Goal: Information Seeking & Learning: Find specific fact

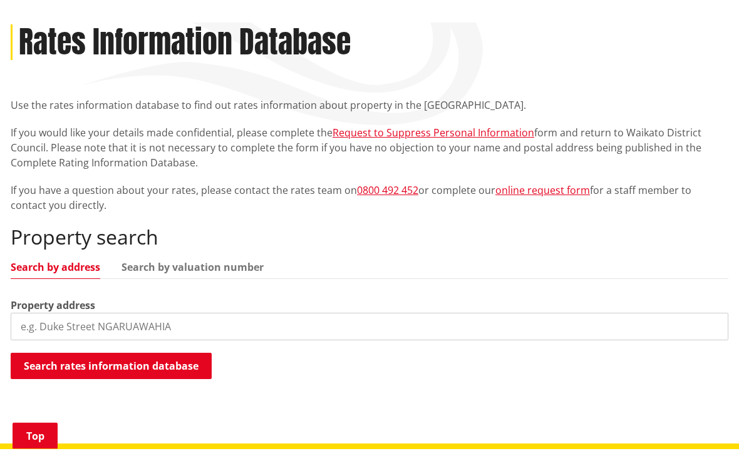
scroll to position [177, 0]
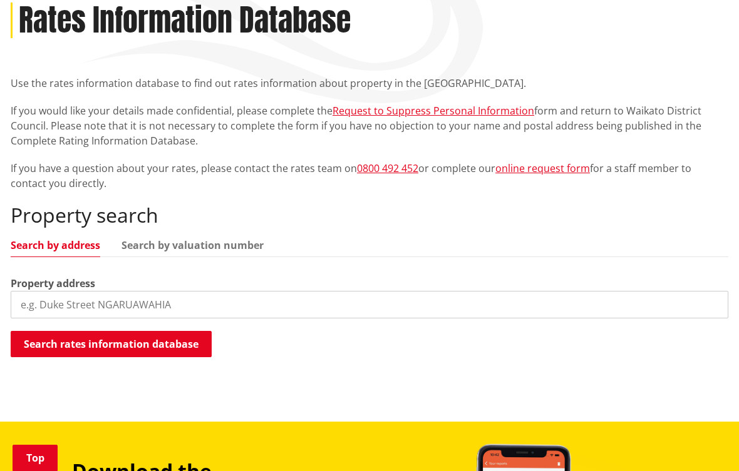
click at [78, 249] on link "Search by address" at bounding box center [56, 245] width 90 height 10
click at [49, 306] on input "search" at bounding box center [369, 305] width 717 height 28
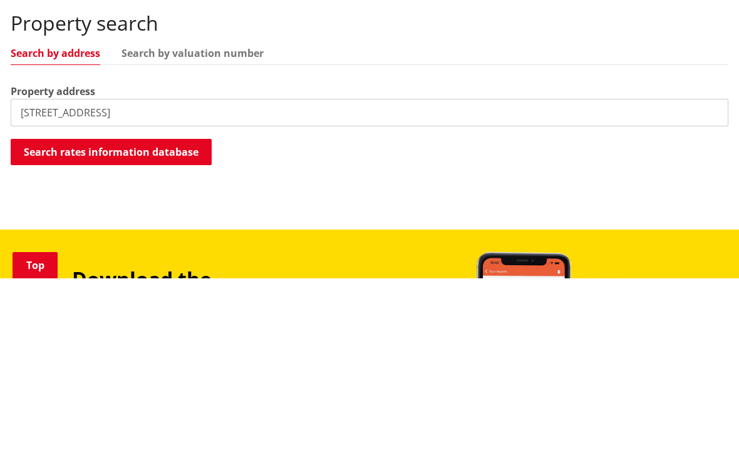
click at [174, 332] on button "Search rates information database" at bounding box center [111, 345] width 201 height 26
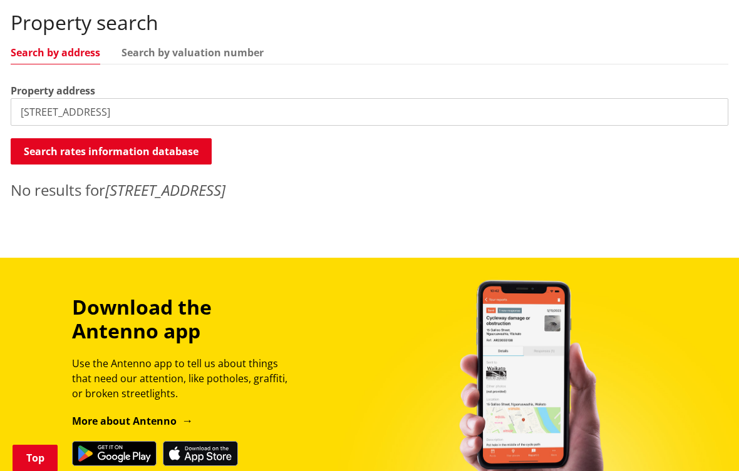
click at [140, 103] on input "[STREET_ADDRESS]" at bounding box center [369, 112] width 717 height 28
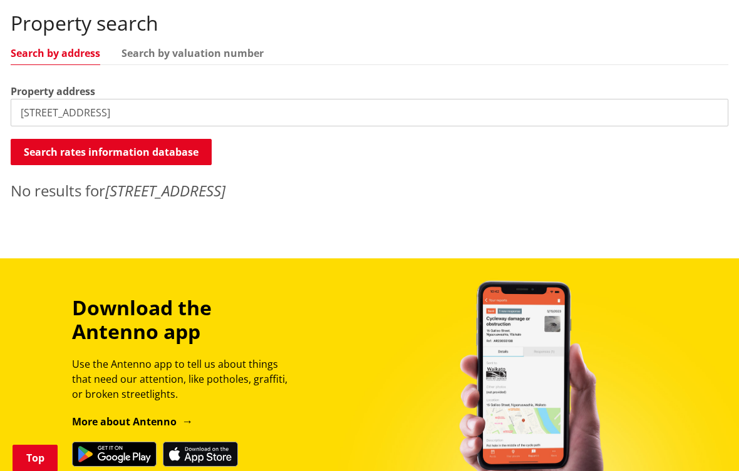
click at [123, 118] on input "[STREET_ADDRESS]" at bounding box center [369, 113] width 717 height 28
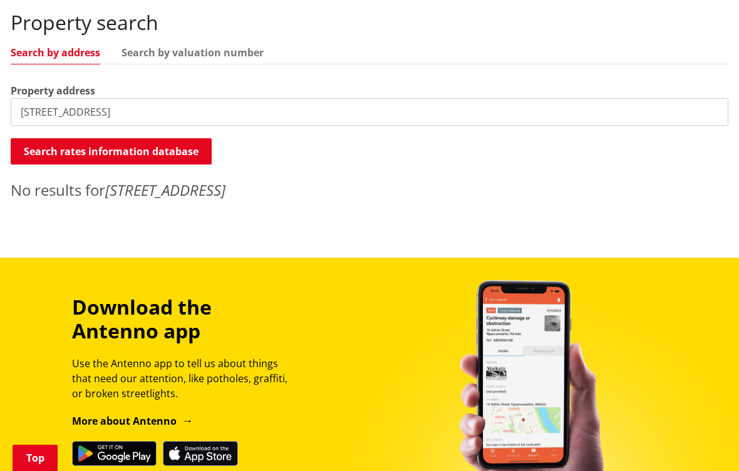
click at [38, 108] on input "[STREET_ADDRESS]" at bounding box center [369, 112] width 717 height 28
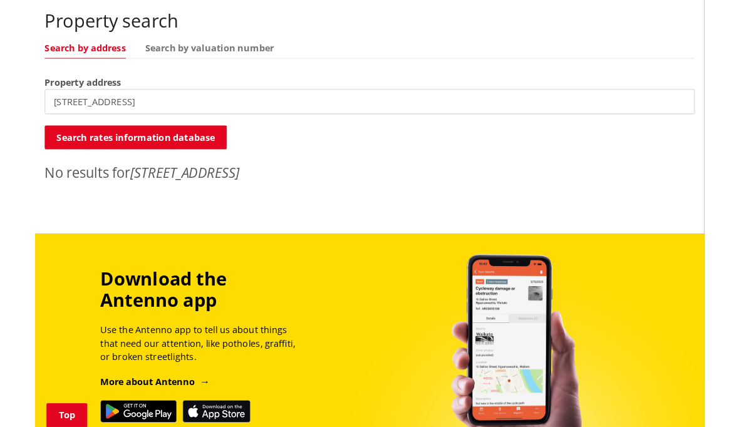
scroll to position [369, 0]
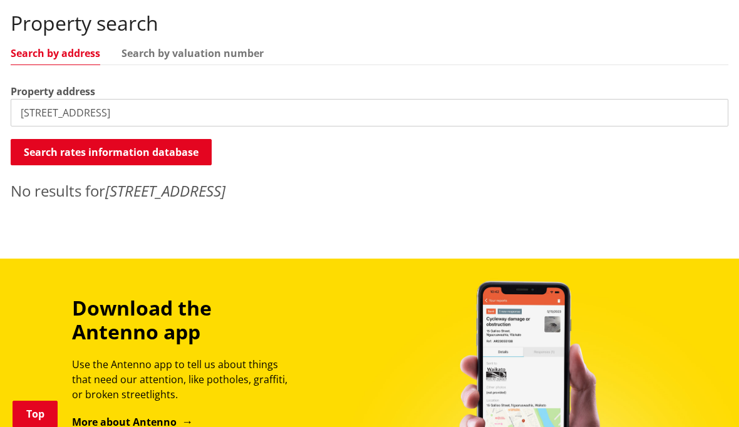
click at [153, 114] on input "[STREET_ADDRESS]" at bounding box center [369, 113] width 717 height 28
click at [287, 72] on div "Property search Search by address Search by valuation number Property address […" at bounding box center [369, 106] width 717 height 190
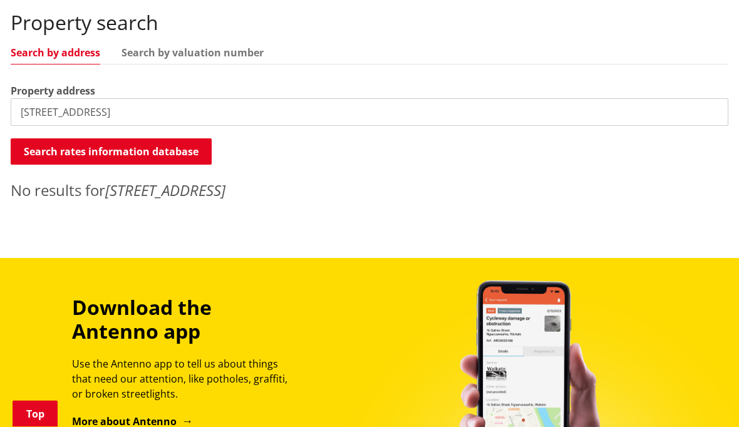
click at [151, 118] on input "[STREET_ADDRESS]" at bounding box center [369, 113] width 717 height 28
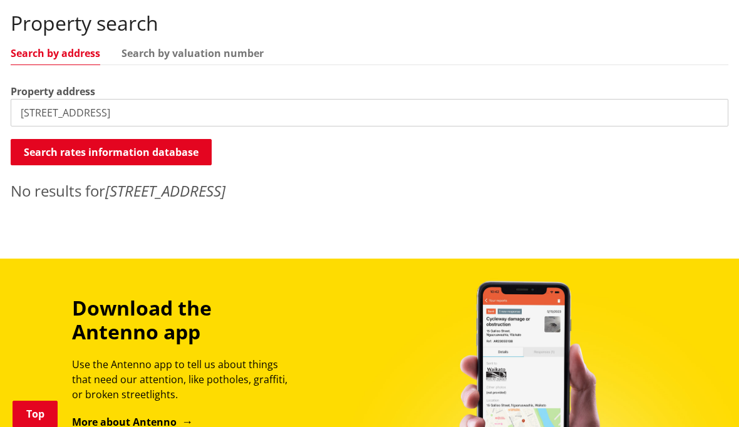
click at [153, 115] on input "[STREET_ADDRESS]" at bounding box center [369, 113] width 717 height 28
click at [180, 145] on button "Search rates information database" at bounding box center [111, 152] width 201 height 26
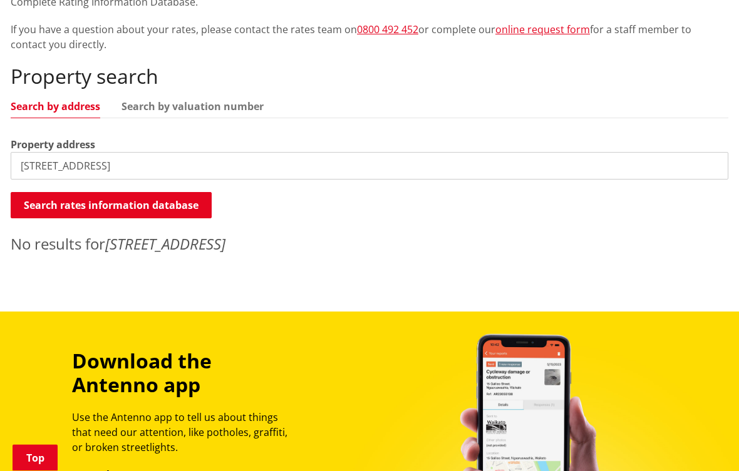
scroll to position [316, 0]
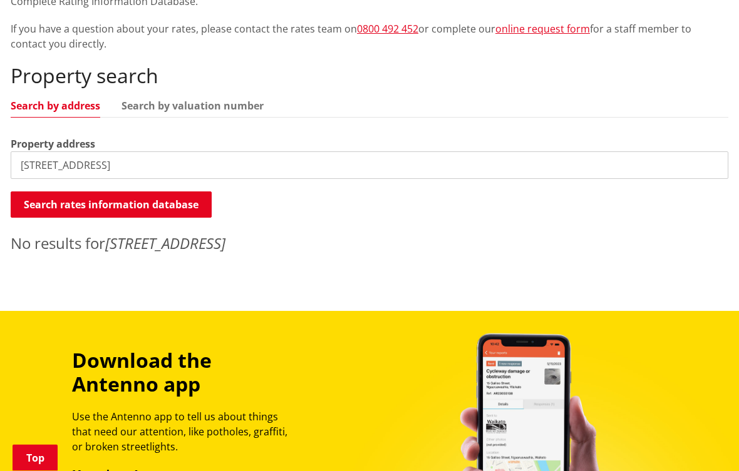
click at [134, 245] on em "[STREET_ADDRESS]" at bounding box center [165, 244] width 120 height 21
click at [46, 163] on input "[STREET_ADDRESS]" at bounding box center [369, 166] width 717 height 28
click at [44, 164] on input "[STREET_ADDRESS]" at bounding box center [369, 166] width 717 height 28
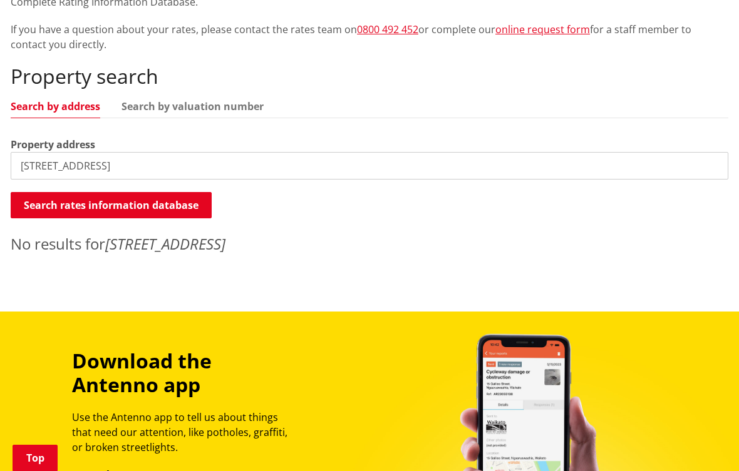
click at [189, 197] on button "Search rates information database" at bounding box center [111, 205] width 201 height 26
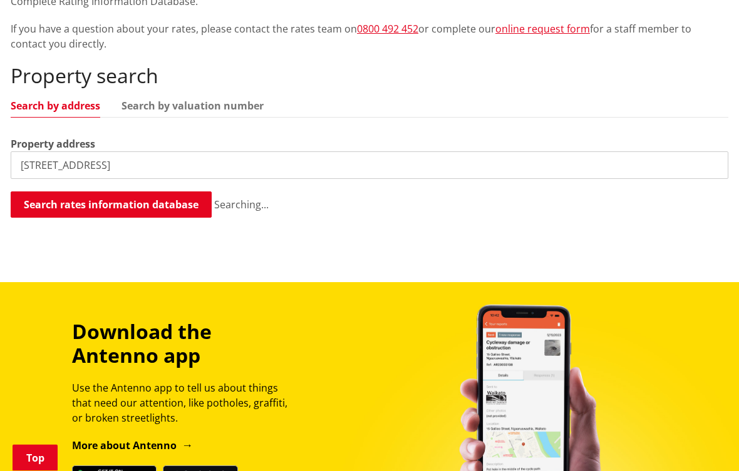
scroll to position [317, 0]
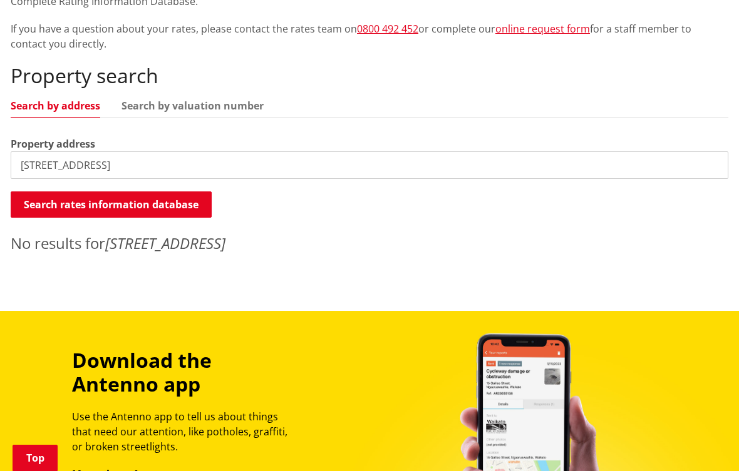
click at [39, 165] on input "[STREET_ADDRESS]" at bounding box center [369, 166] width 717 height 28
click at [41, 166] on input "[STREET_ADDRESS]" at bounding box center [369, 166] width 717 height 28
click at [41, 155] on input "[STREET_ADDRESS]" at bounding box center [369, 166] width 717 height 28
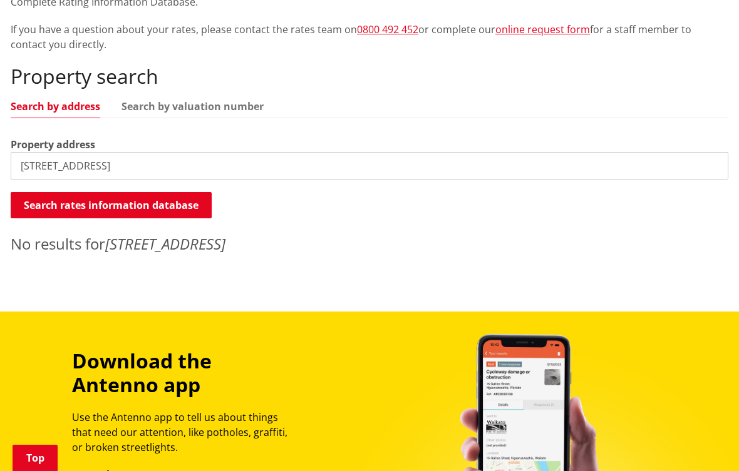
click at [177, 198] on button "Search rates information database" at bounding box center [111, 205] width 201 height 26
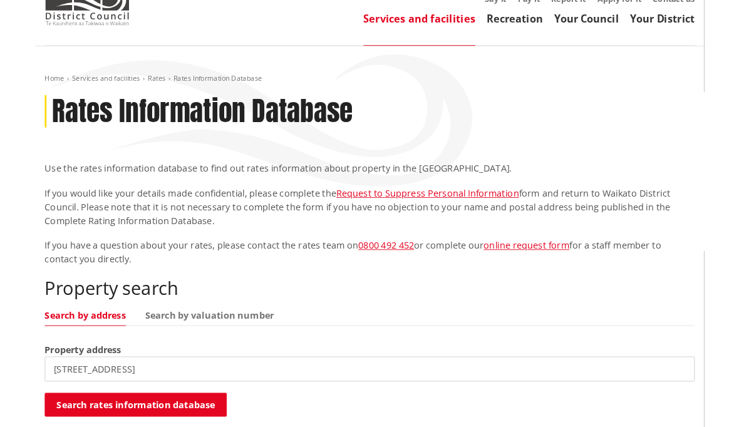
scroll to position [0, 0]
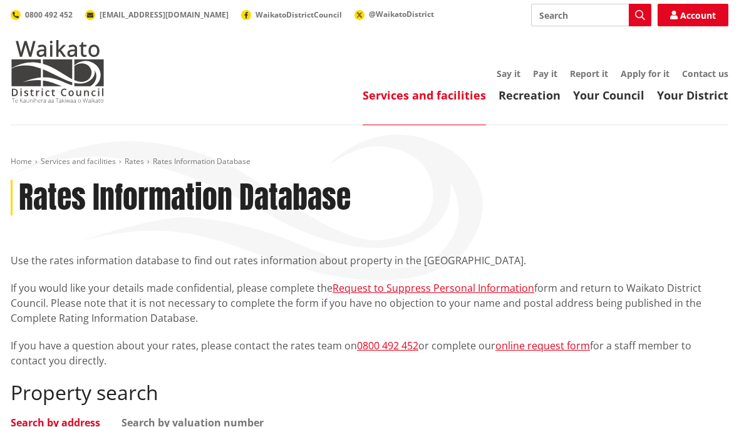
click at [694, 94] on link "Your District" at bounding box center [692, 95] width 71 height 15
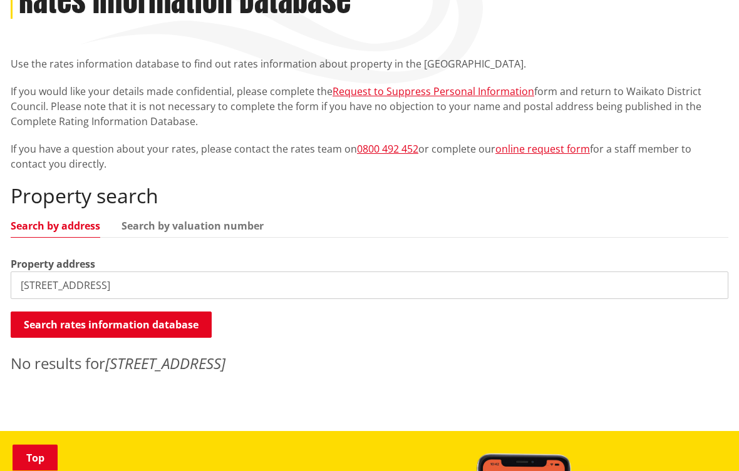
scroll to position [198, 0]
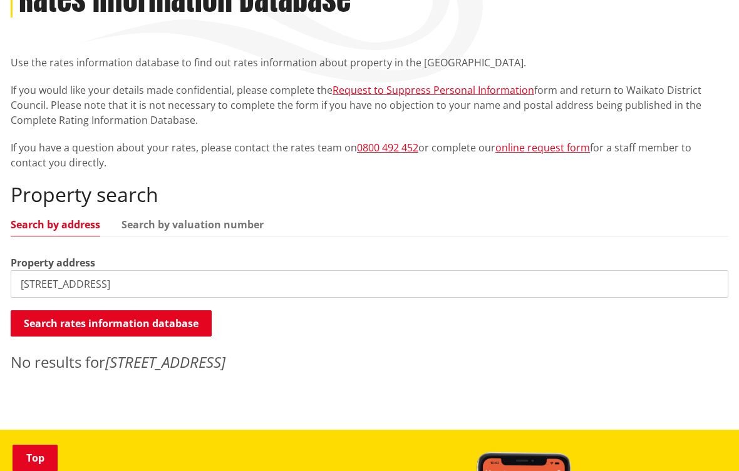
click at [170, 321] on button "Search rates information database" at bounding box center [111, 324] width 201 height 26
click at [41, 284] on input "[STREET_ADDRESS]" at bounding box center [369, 284] width 717 height 28
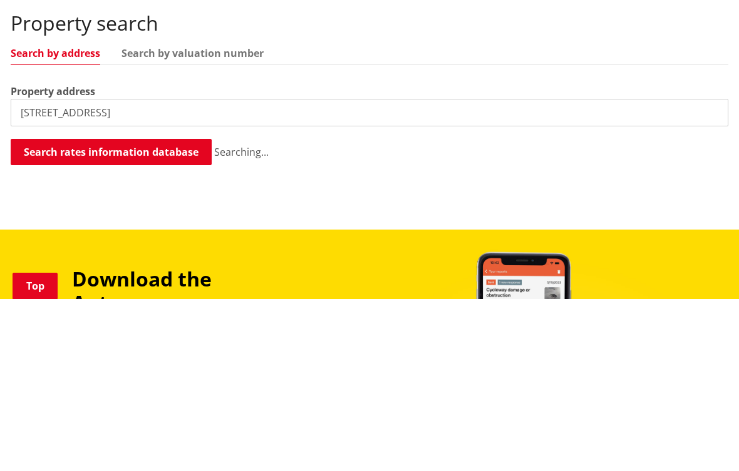
scroll to position [370, 0]
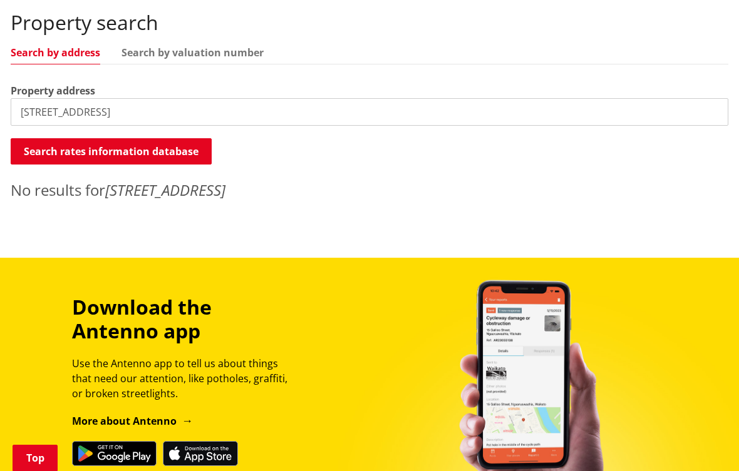
click at [38, 113] on input "[STREET_ADDRESS]" at bounding box center [369, 112] width 717 height 28
click at [46, 111] on input "[STREET_ADDRESS]" at bounding box center [369, 112] width 717 height 28
click at [43, 113] on input "[STREET_ADDRESS]" at bounding box center [369, 112] width 717 height 28
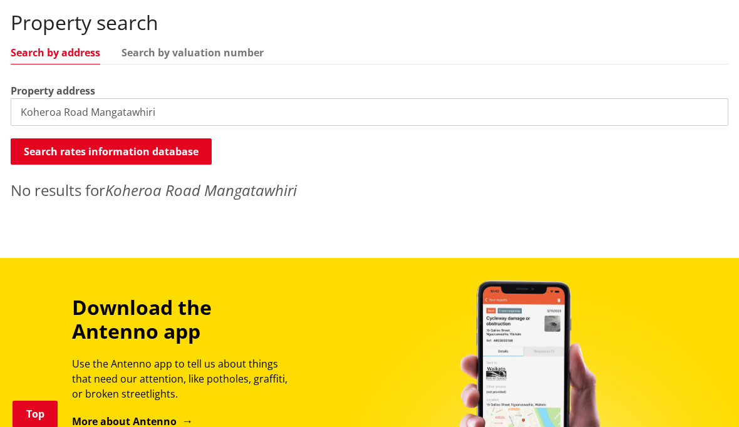
click at [19, 115] on input "Koheroa Road Mangatawhiri" at bounding box center [369, 112] width 717 height 28
click at [34, 118] on input "[STREET_ADDRESS]" at bounding box center [369, 112] width 717 height 28
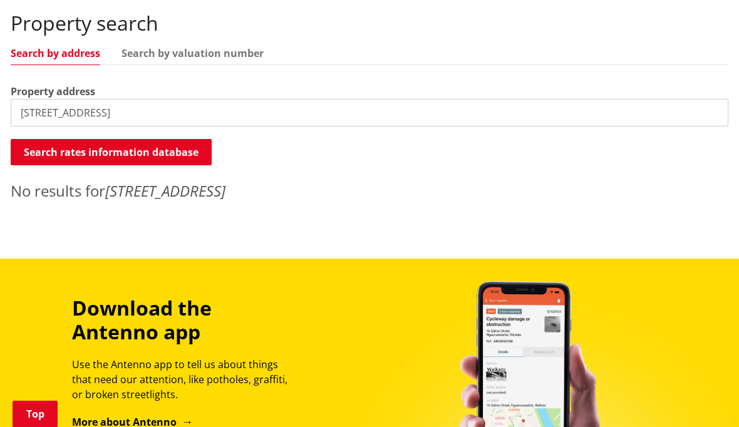
click at [38, 108] on input "[STREET_ADDRESS]" at bounding box center [369, 113] width 717 height 28
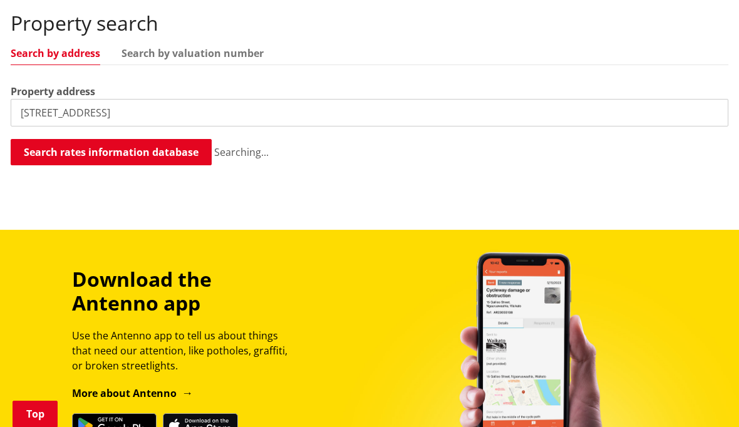
scroll to position [370, 0]
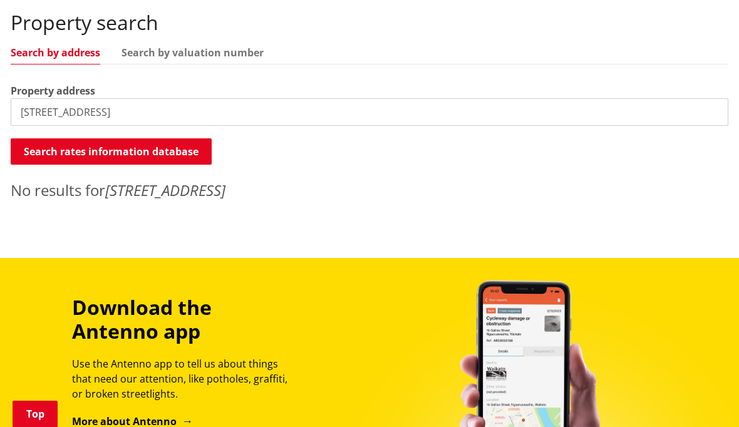
click at [42, 106] on input "[STREET_ADDRESS]" at bounding box center [369, 112] width 717 height 28
click at [43, 113] on input "[STREET_ADDRESS]" at bounding box center [369, 112] width 717 height 28
click at [42, 108] on input "[STREET_ADDRESS]" at bounding box center [369, 112] width 717 height 28
click at [45, 111] on input "[STREET_ADDRESS]" at bounding box center [369, 112] width 717 height 28
click at [43, 114] on input "[GEOGRAPHIC_DATA] Mangatawhiri" at bounding box center [369, 112] width 717 height 28
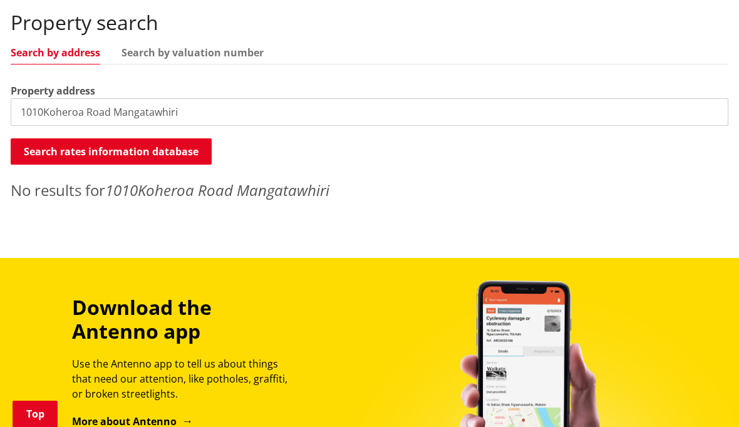
click at [48, 111] on input "1010Koheroa Road Mangatawhiri" at bounding box center [369, 112] width 717 height 28
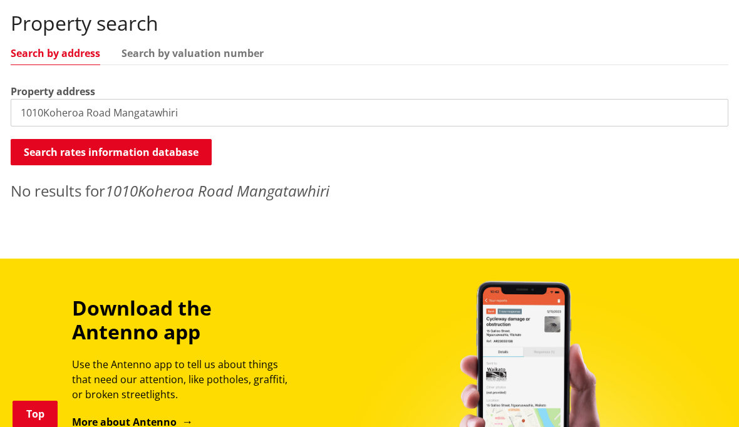
click at [45, 114] on input "1010Koheroa Road Mangatawhiri" at bounding box center [369, 113] width 717 height 28
click at [42, 110] on input "1010Koheroa Road Mangatawhiri" at bounding box center [369, 113] width 717 height 28
click at [38, 111] on input "1010Koheroa Road Mangatawhiri" at bounding box center [369, 113] width 717 height 28
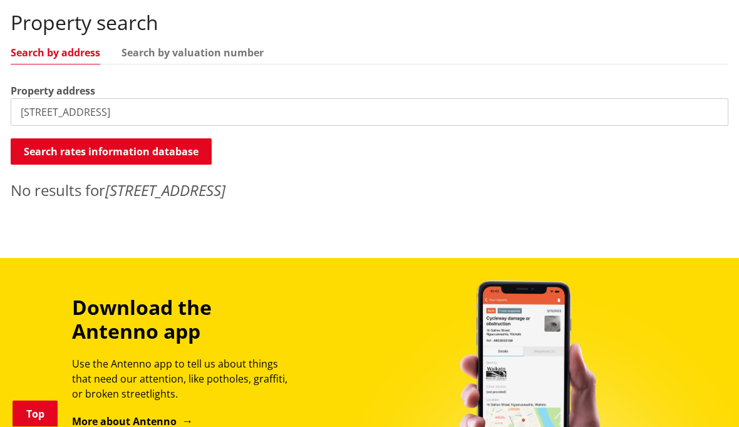
scroll to position [370, 0]
click at [41, 111] on input "[STREET_ADDRESS]" at bounding box center [369, 112] width 717 height 28
click at [43, 116] on input "[STREET_ADDRESS]" at bounding box center [369, 112] width 717 height 28
click at [46, 107] on input "[STREET_ADDRESS]" at bounding box center [369, 112] width 717 height 28
click at [42, 106] on input "[STREET_ADDRESS]" at bounding box center [369, 112] width 717 height 28
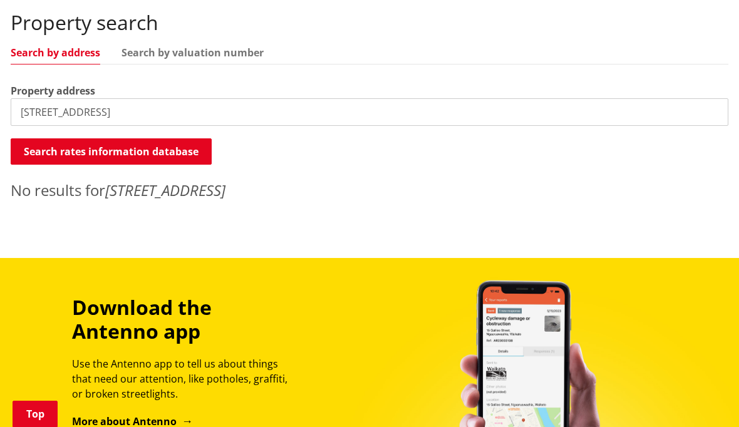
click at [41, 111] on input "[STREET_ADDRESS]" at bounding box center [369, 112] width 717 height 28
click at [44, 110] on input "[STREET_ADDRESS]" at bounding box center [369, 112] width 717 height 28
click at [41, 109] on input "[STREET_ADDRESS]" at bounding box center [369, 112] width 717 height 28
click at [43, 115] on input "[STREET_ADDRESS]" at bounding box center [369, 112] width 717 height 28
click at [39, 113] on input "[STREET_ADDRESS]" at bounding box center [369, 112] width 717 height 28
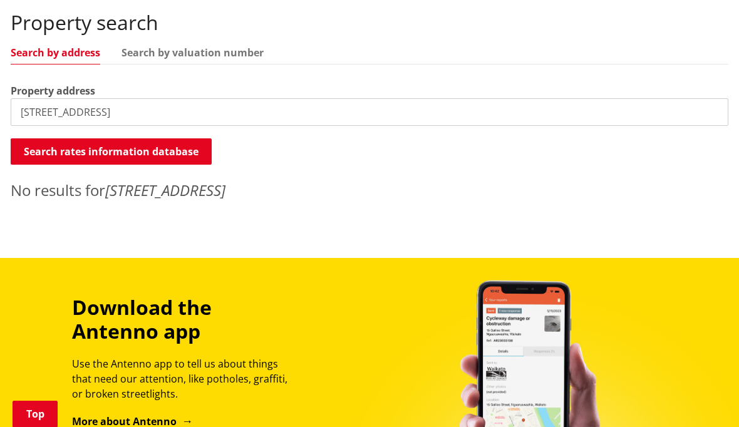
click at [40, 113] on input "[STREET_ADDRESS]" at bounding box center [369, 112] width 717 height 28
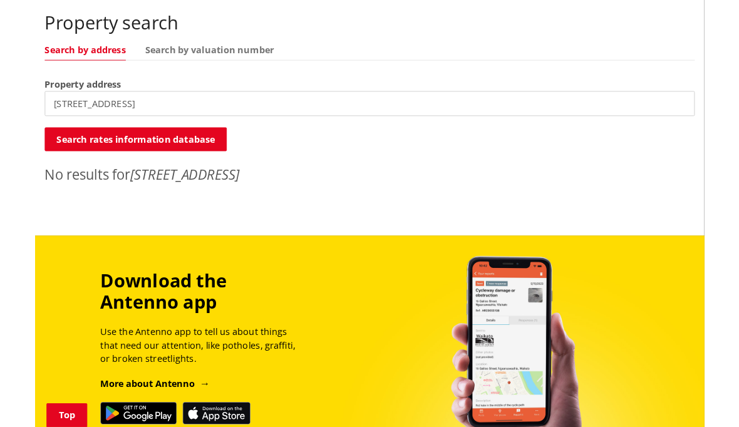
scroll to position [369, 0]
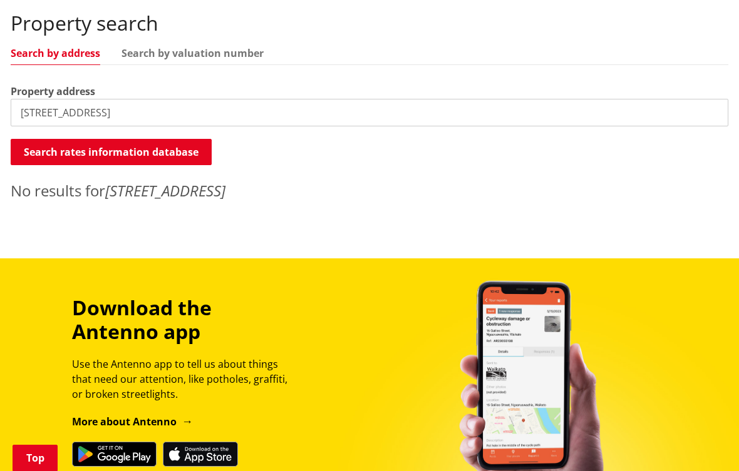
click at [66, 110] on input "[STREET_ADDRESS]" at bounding box center [369, 113] width 717 height 28
click at [43, 110] on input "[STREET_ADDRESS]" at bounding box center [369, 113] width 717 height 28
click at [42, 112] on input "[STREET_ADDRESS]" at bounding box center [369, 113] width 717 height 28
click at [38, 113] on input "[STREET_ADDRESS]" at bounding box center [369, 113] width 717 height 28
click at [40, 114] on input "[STREET_ADDRESS]" at bounding box center [369, 113] width 717 height 28
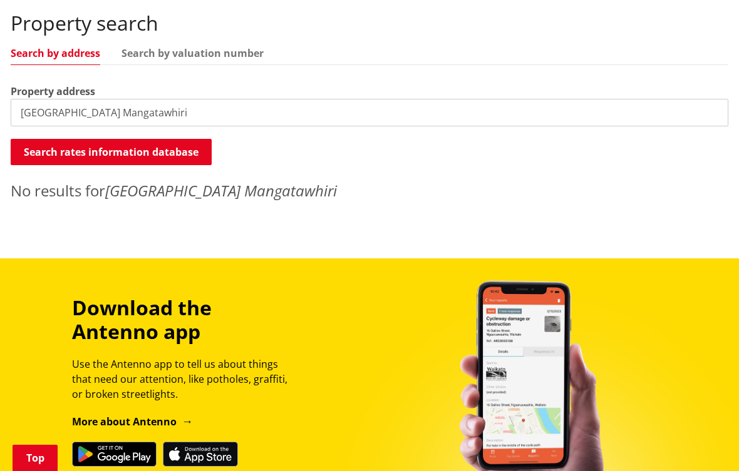
click at [43, 113] on input "[GEOGRAPHIC_DATA] Mangatawhiri" at bounding box center [369, 113] width 717 height 28
click at [48, 115] on input "[STREET_ADDRESS]" at bounding box center [369, 113] width 717 height 28
click at [43, 111] on input "[STREET_ADDRESS]" at bounding box center [369, 113] width 717 height 28
click at [36, 114] on input "[STREET_ADDRESS]" at bounding box center [369, 113] width 717 height 28
click at [41, 113] on input "[STREET_ADDRESS]" at bounding box center [369, 113] width 717 height 28
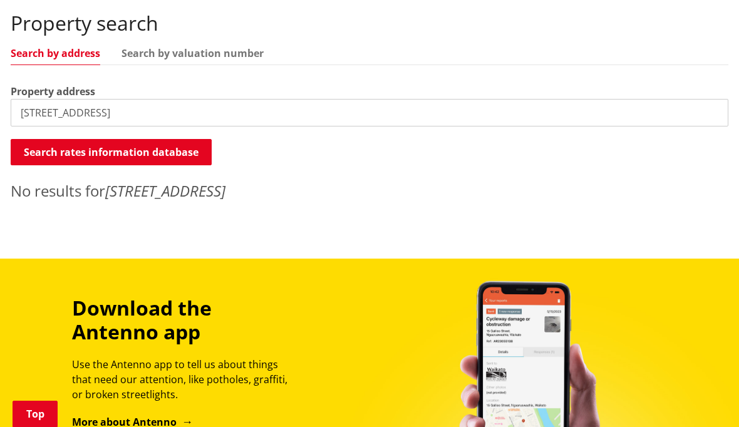
click at [36, 115] on input "[STREET_ADDRESS]" at bounding box center [369, 113] width 717 height 28
click at [40, 113] on input "[STREET_ADDRESS]" at bounding box center [369, 113] width 717 height 28
click at [41, 116] on input "[STREET_ADDRESS]" at bounding box center [369, 113] width 717 height 28
click at [47, 110] on input "[STREET_ADDRESS]" at bounding box center [369, 113] width 717 height 28
click at [46, 114] on input "[STREET_ADDRESS]" at bounding box center [369, 113] width 717 height 28
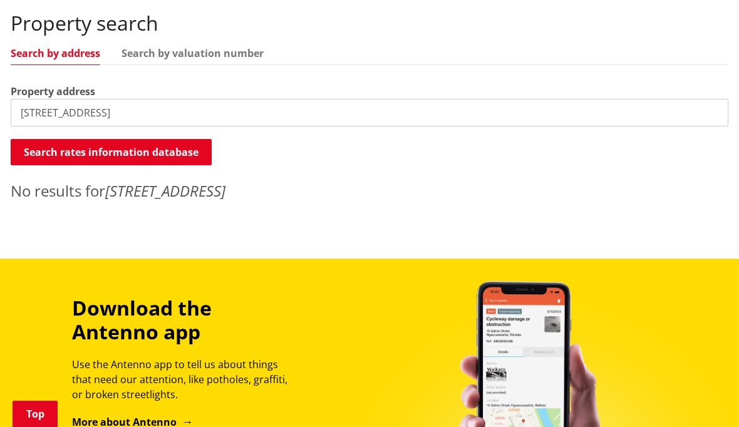
click at [39, 110] on input "[STREET_ADDRESS]" at bounding box center [369, 113] width 717 height 28
click at [38, 106] on input "[STREET_ADDRESS]" at bounding box center [369, 113] width 717 height 28
click at [46, 104] on input "[STREET_ADDRESS]" at bounding box center [369, 113] width 717 height 28
click at [40, 120] on input "[STREET_ADDRESS]" at bounding box center [369, 113] width 717 height 28
click at [44, 105] on input "[STREET_ADDRESS]" at bounding box center [369, 113] width 717 height 28
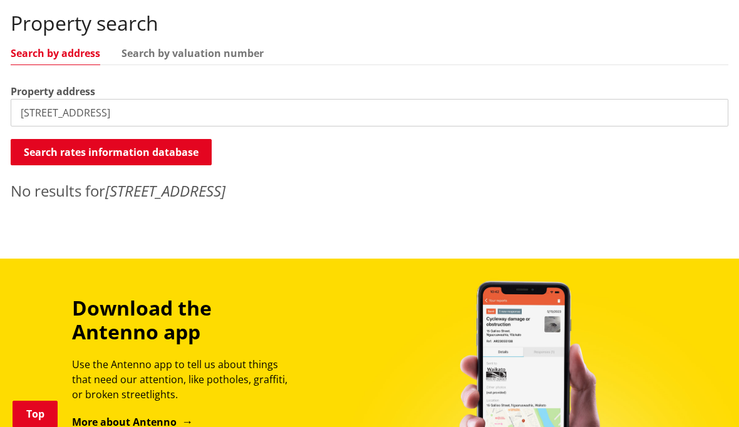
click at [38, 108] on input "[STREET_ADDRESS]" at bounding box center [369, 113] width 717 height 28
click at [38, 112] on input "[STREET_ADDRESS]" at bounding box center [369, 113] width 717 height 28
type input "[STREET_ADDRESS]"
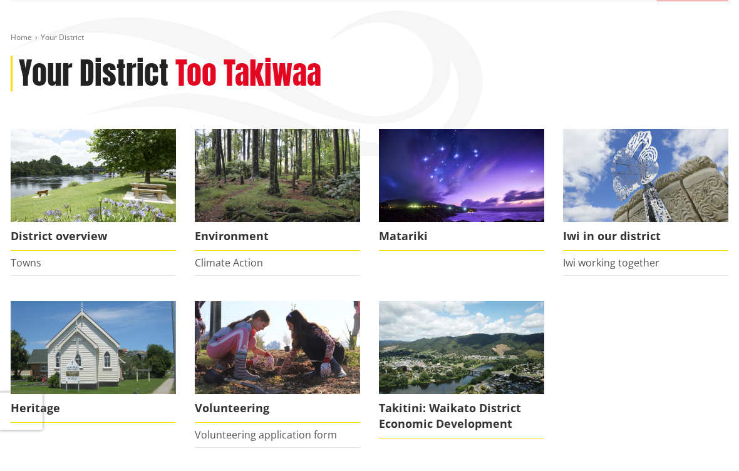
scroll to position [125, 0]
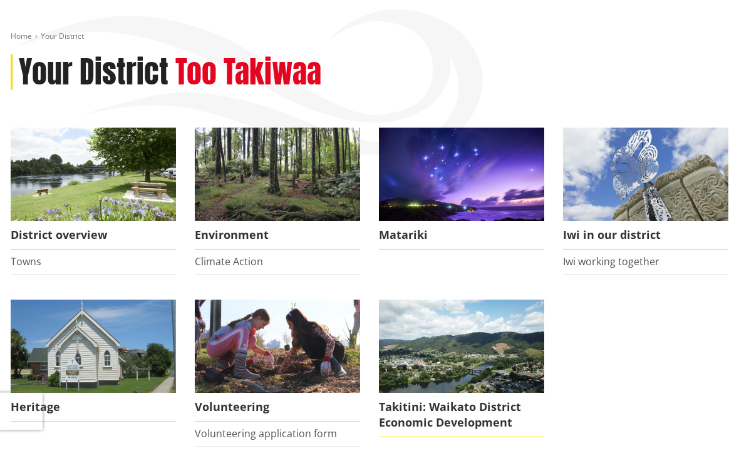
click at [119, 181] on img at bounding box center [93, 174] width 165 height 93
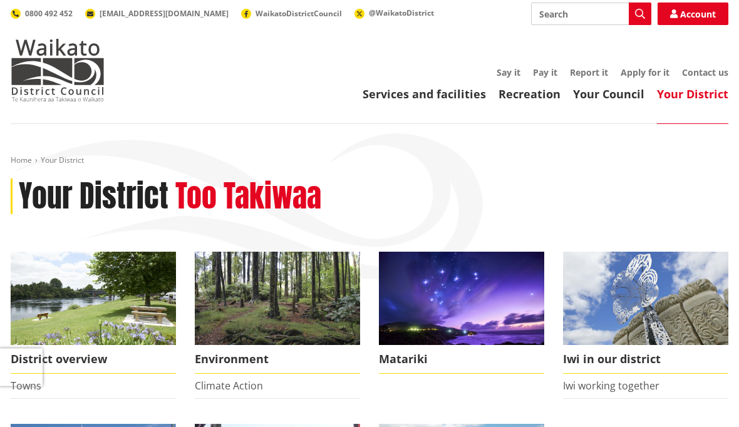
scroll to position [0, 0]
